Goal: Task Accomplishment & Management: Manage account settings

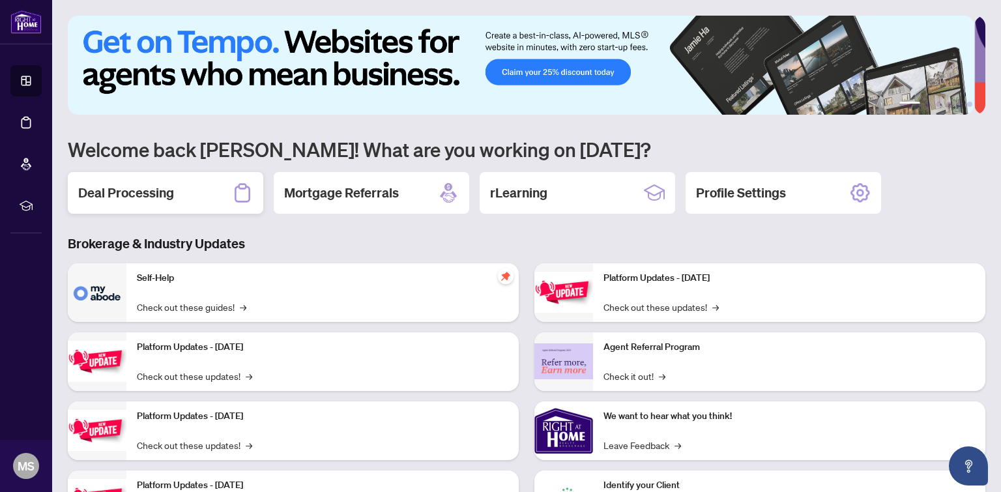
click at [165, 188] on h2 "Deal Processing" at bounding box center [126, 193] width 96 height 18
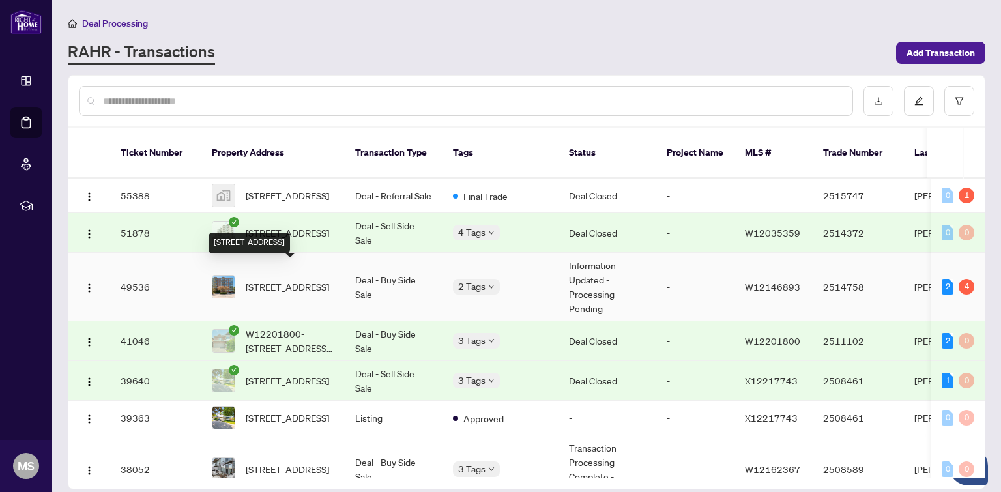
click at [295, 279] on span "[STREET_ADDRESS]" at bounding box center [287, 286] width 83 height 14
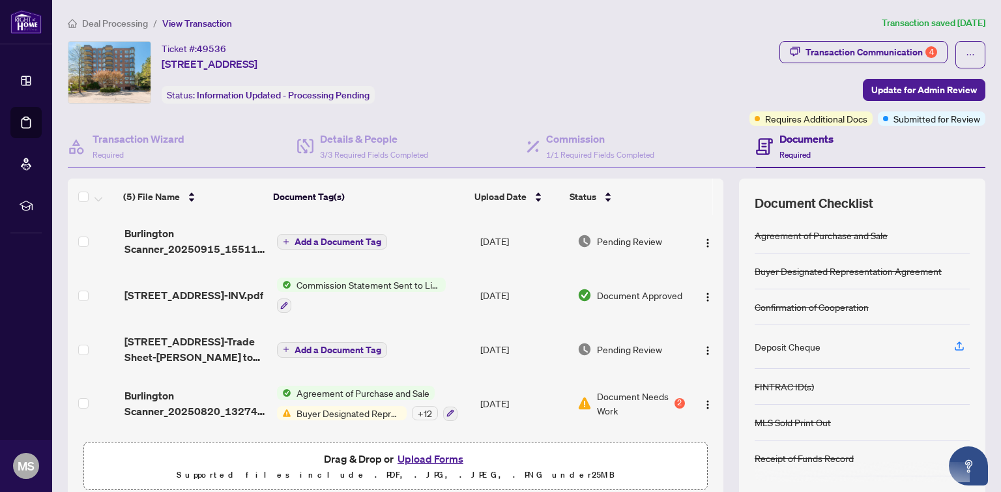
scroll to position [52, 0]
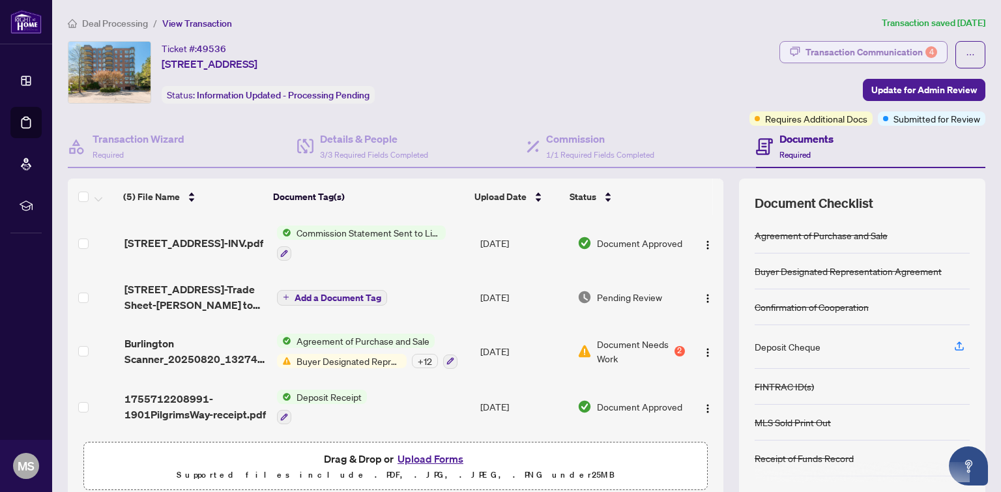
click at [825, 46] on div "Transaction Communication 4" at bounding box center [871, 52] width 132 height 21
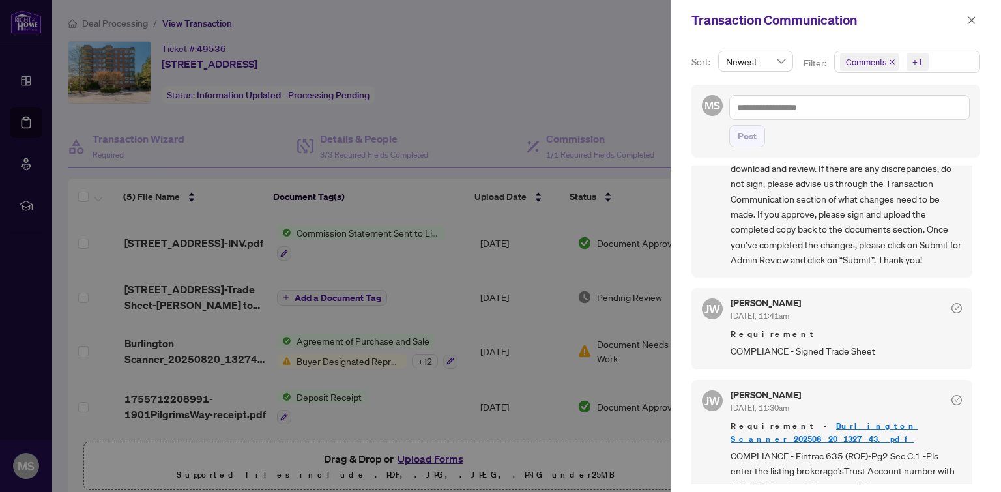
scroll to position [284, 0]
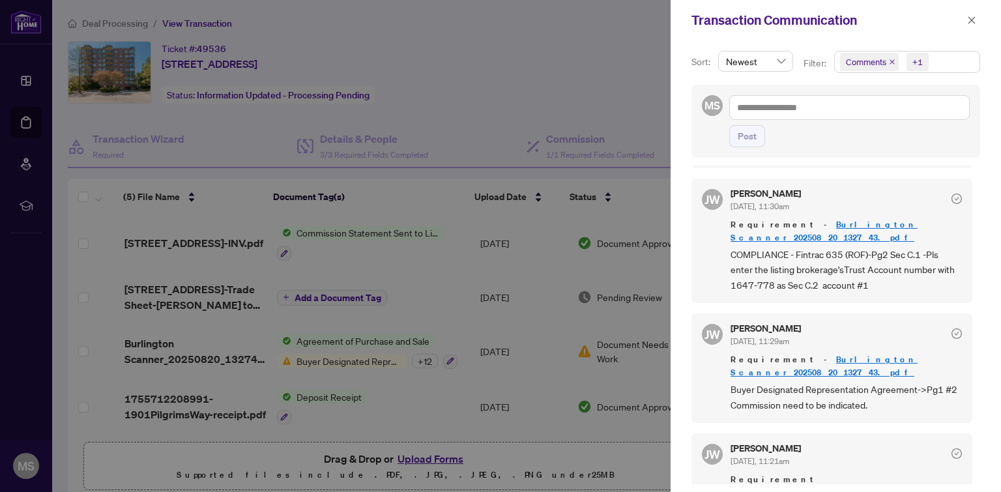
click at [586, 91] on div at bounding box center [500, 246] width 1001 height 492
click at [972, 18] on icon "close" at bounding box center [971, 20] width 9 height 9
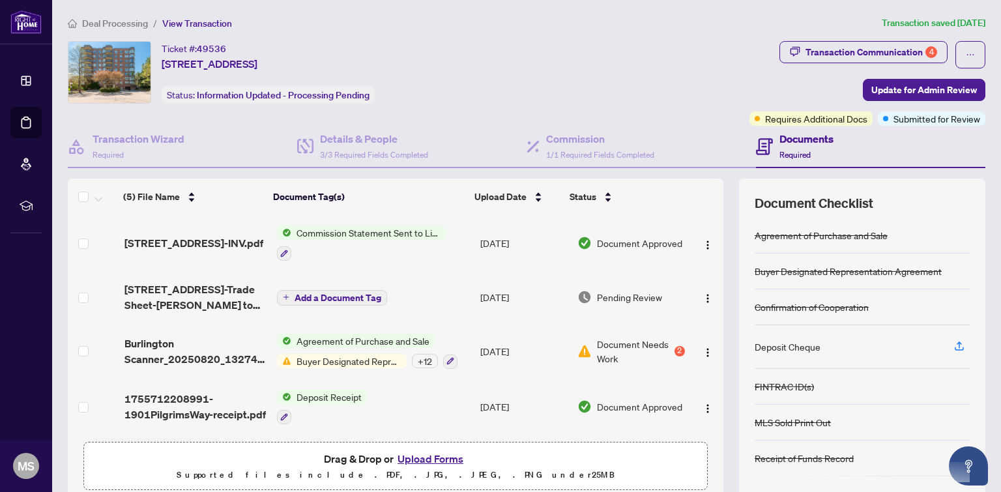
click at [382, 233] on span "Commission Statement Sent to Listing Brokerage" at bounding box center [368, 232] width 154 height 14
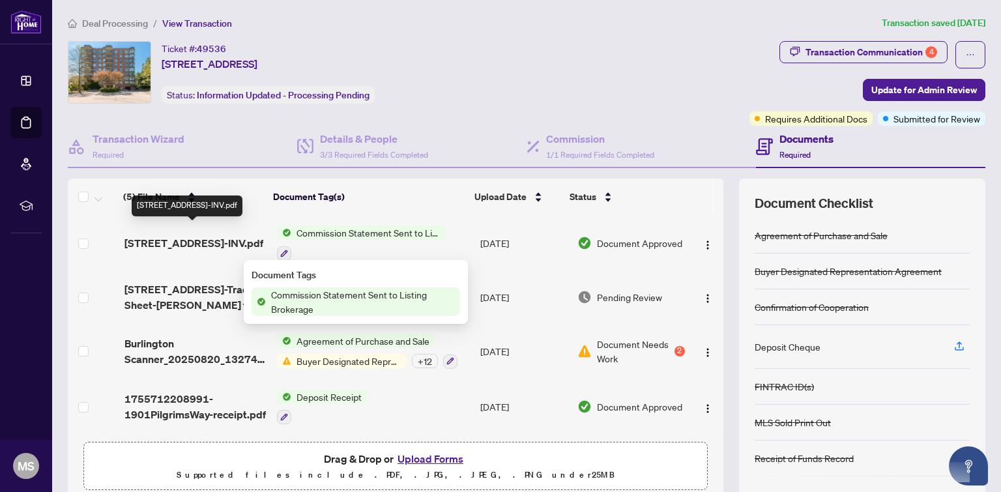
click at [195, 235] on span "[STREET_ADDRESS]-INV.pdf" at bounding box center [193, 243] width 139 height 16
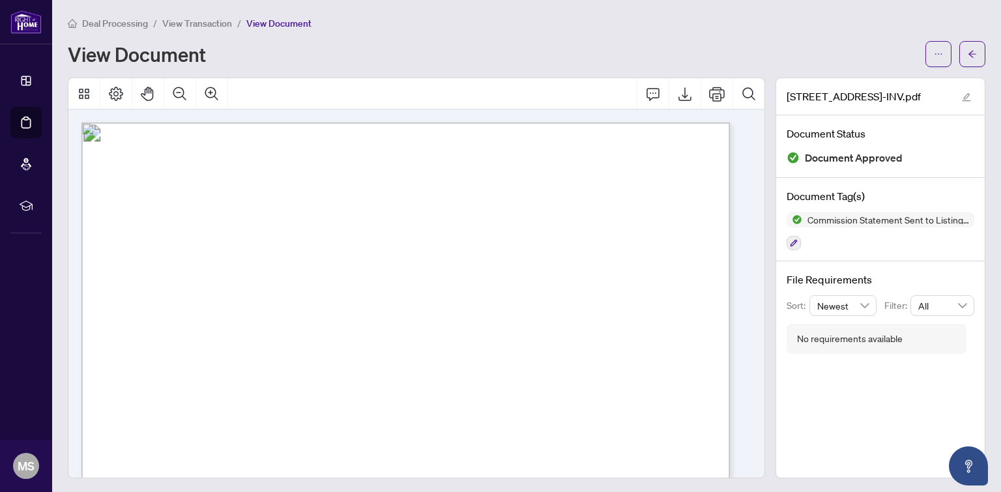
scroll to position [108, 0]
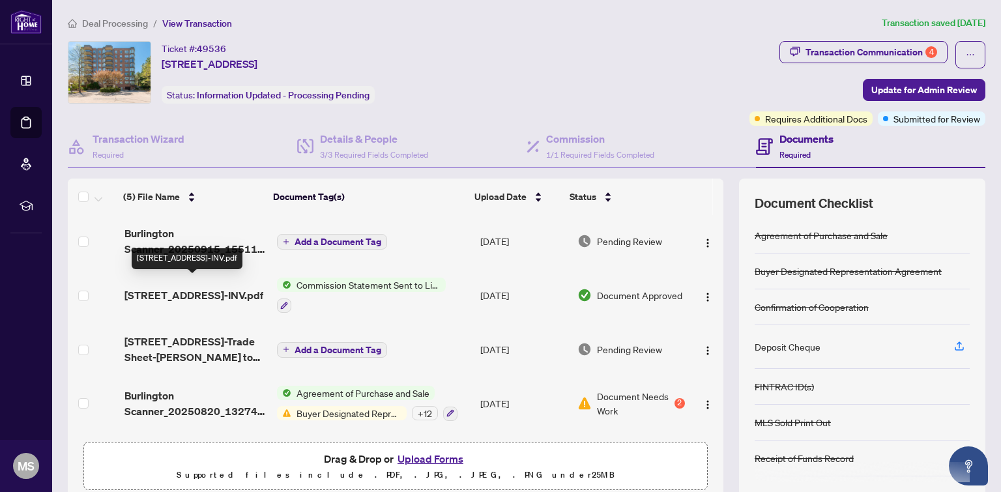
click at [193, 287] on span "[STREET_ADDRESS]-INV.pdf" at bounding box center [193, 295] width 139 height 16
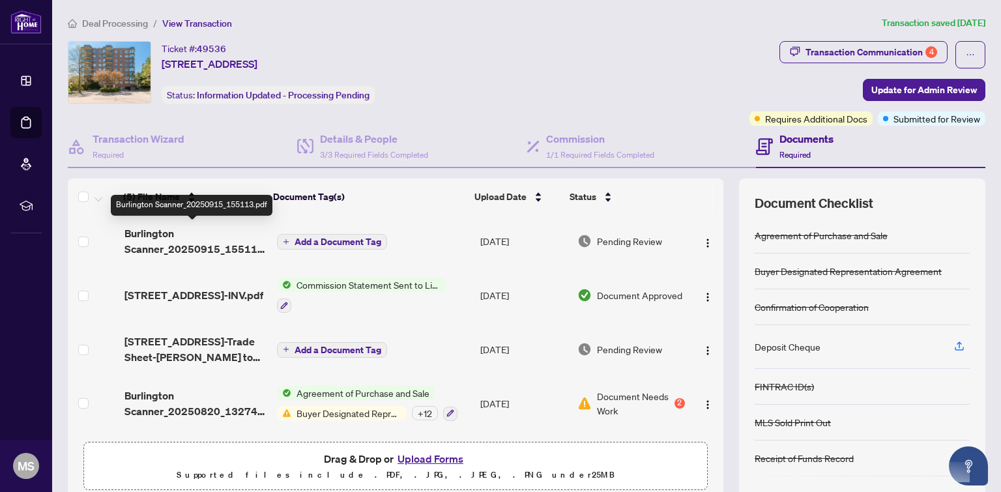
click at [190, 232] on span "Burlington Scanner_20250915_155113.pdf" at bounding box center [195, 240] width 142 height 31
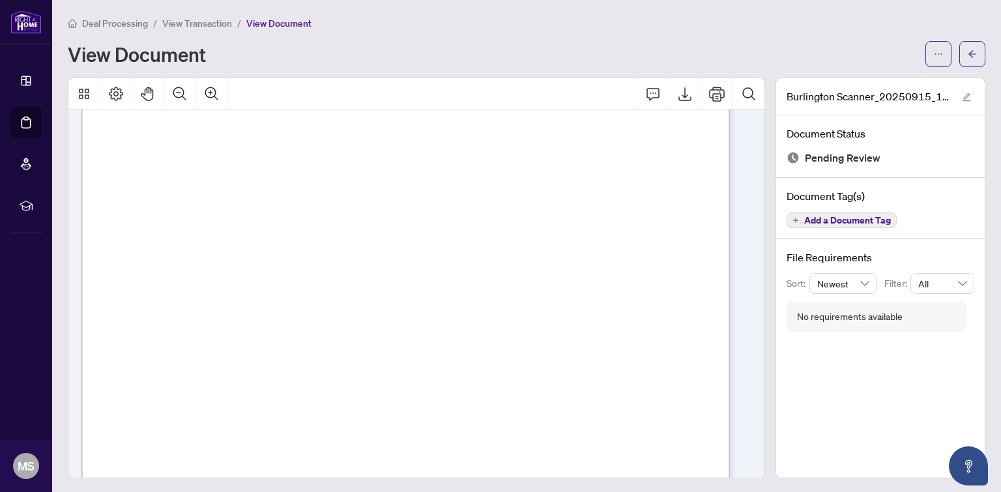
scroll to position [326, 0]
